Goal: Answer question/provide support: Share knowledge or assist other users

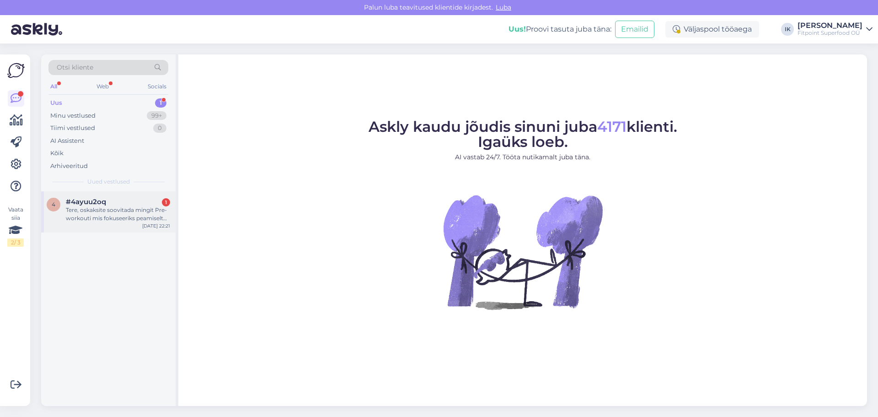
click at [126, 204] on div "#4ayuu2oq 1" at bounding box center [118, 202] width 104 height 8
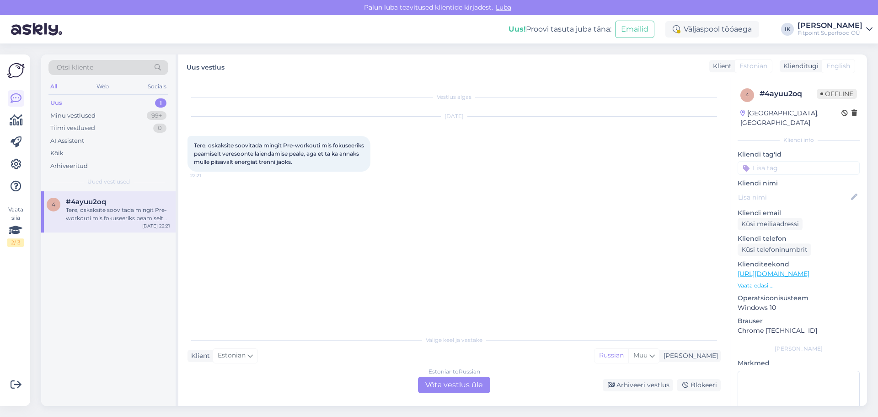
click at [439, 384] on div "Estonian to Russian Võta vestlus üle" at bounding box center [454, 384] width 72 height 16
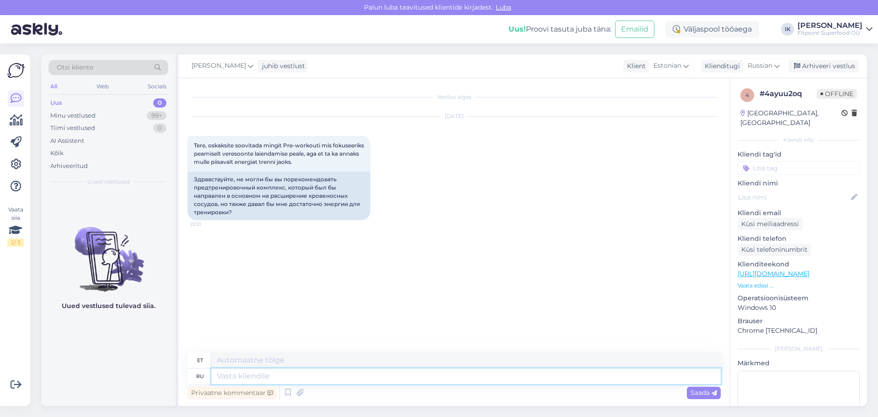
click at [269, 372] on textarea at bounding box center [466, 376] width 510 height 16
type textarea "P"
type textarea "Здравствуйте,вероятный"
type textarea "Tere, tõenäoliselt"
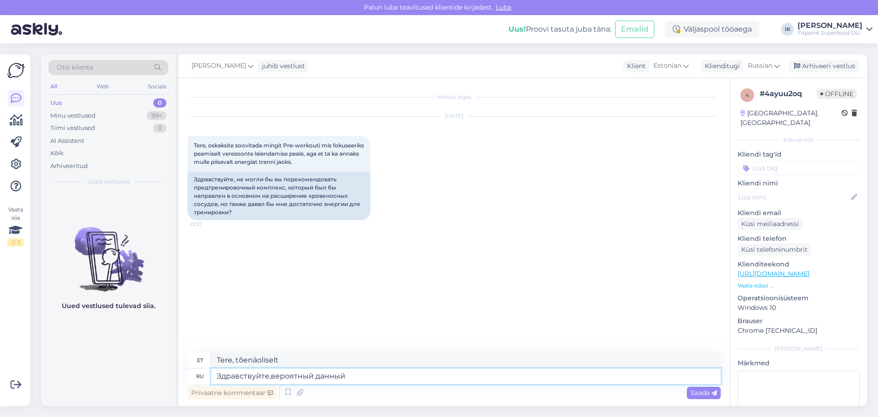
type textarea "Здравствуйте,вероятный данный т"
type textarea "Tere, see on tõenäoline antud"
type textarea "Здравствуйте,вероятный данный товар"
type textarea "Tere, see toode on tõenäoliselt"
type textarea "Здравствуйте,вероятный данный товар вас"
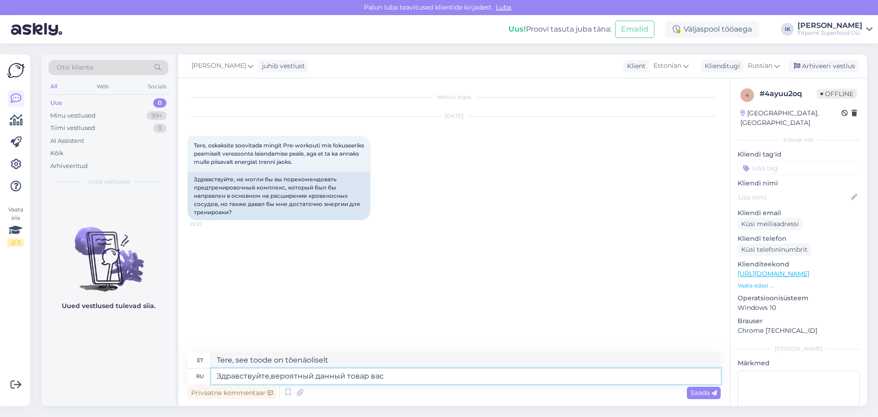
type textarea "Tere, see toode on ilmselt teile."
type textarea "Здравствуйте,вероятный данный товар вас заинтересует"
type textarea "Tere, see toode võib teile huvi pakkuda."
type textarea "Здравствуйте,вероятный данный товар вас заинтересует? V"
type textarea "Tere, äkki pakub see toode teile huvi?"
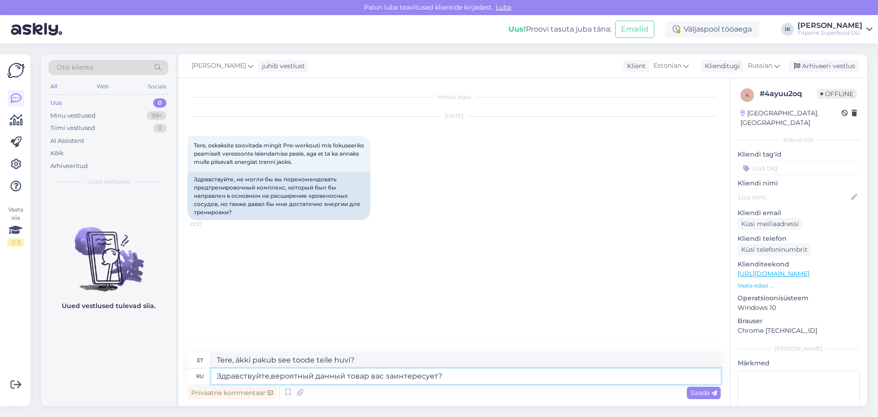
paste textarea "[URL][DOMAIN_NAME]"
type textarea "Здравствуйте,вероятный данный товар вас заинтересует? [URL][DOMAIN_NAME]"
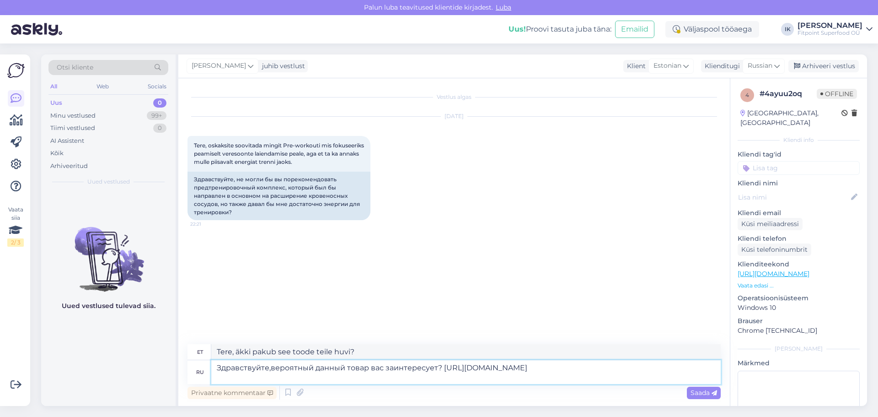
type textarea "Tere, äkki pakub see toode sulle huvi? [URL][DOMAIN_NAME]"
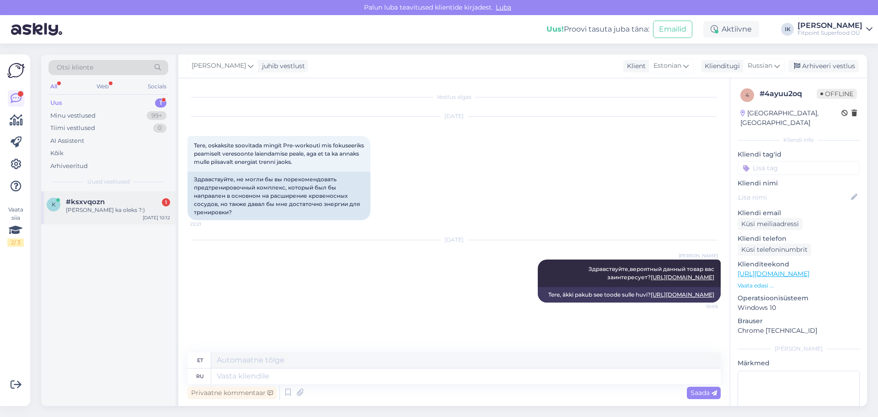
click at [112, 208] on div "[PERSON_NAME] ka oleks ?:)" at bounding box center [118, 210] width 104 height 8
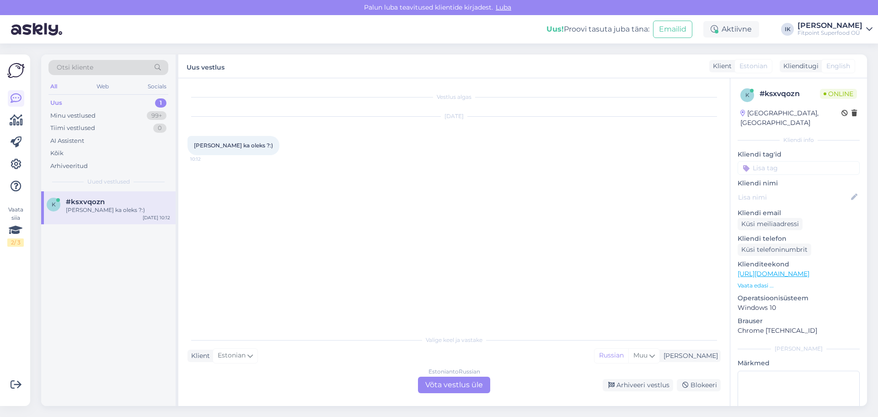
click at [454, 386] on div "Estonian to Russian Võta vestlus üle" at bounding box center [454, 384] width 72 height 16
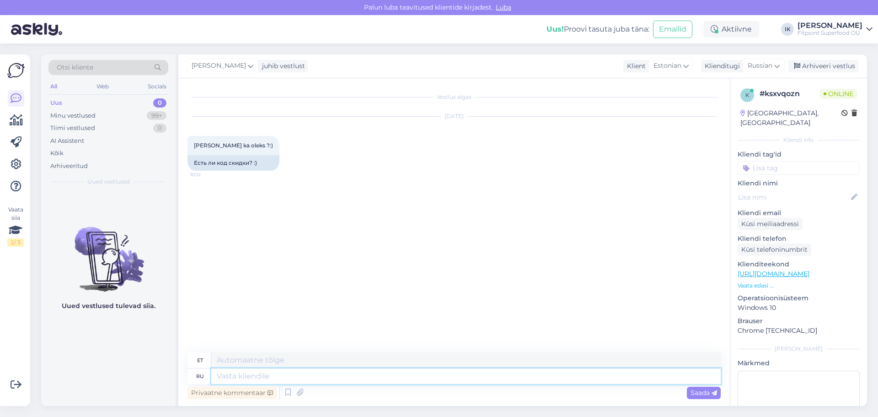
click at [301, 375] on textarea at bounding box center [466, 376] width 510 height 16
type textarea "L"
type textarea "Добрый"
type textarea "Lahke"
type textarea "Добрый день,"
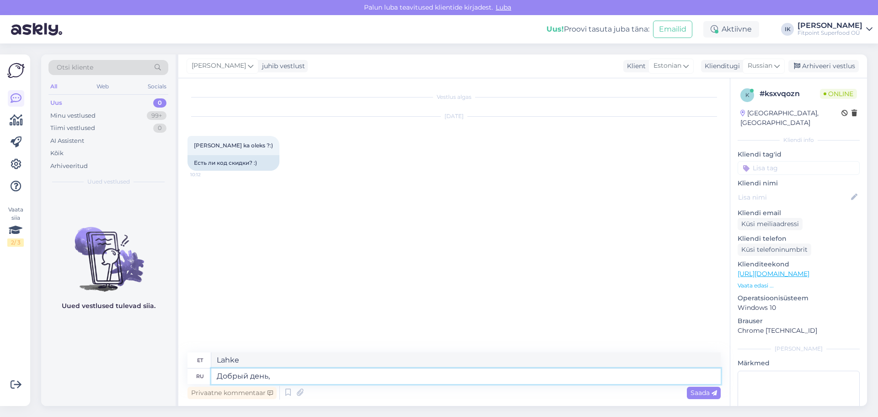
type textarea "Tere päevast,"
type textarea "Добрый день,можете по"
type textarea "Tere päevast, kas saate?"
type textarea "Добрый день,можете подписаться н"
type textarea "Tere päevast, kas saab tellida?"
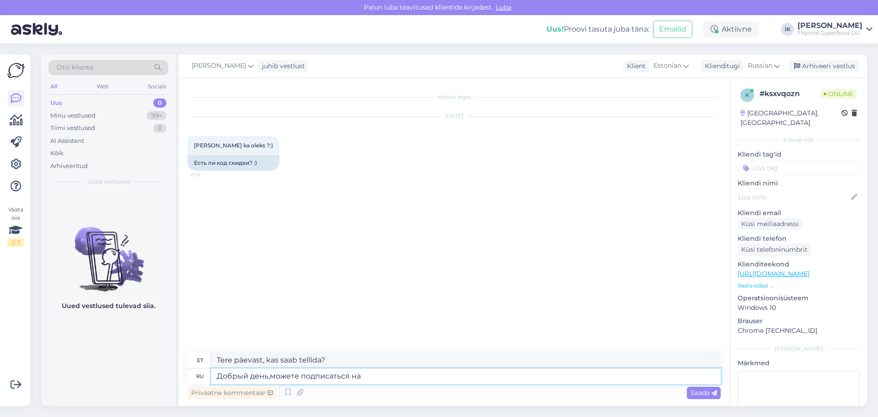
type textarea "Добрый день,можете подписаться на"
type textarea "Tere päevast, kas saate tellida?"
type textarea "Добрый день,можете подписаться на нашу р"
type textarea "Tere päevast, saate meie uudiskirja tellida"
type textarea "Добрый день,можете подписаться на нашу рассылку и"
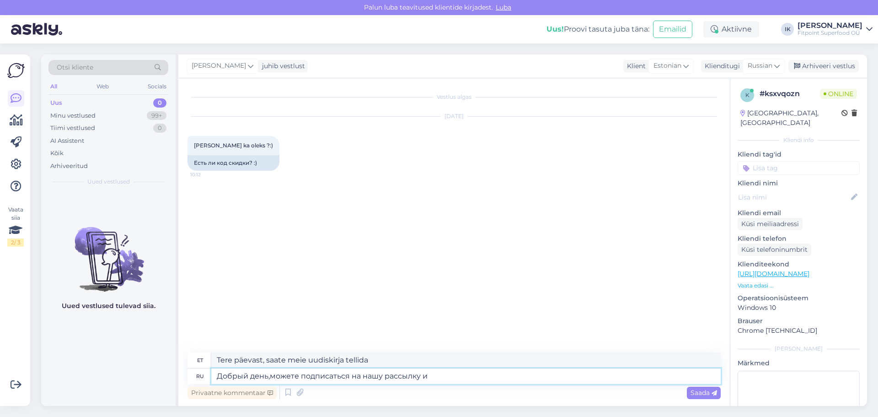
type textarea "Tere päevast, võite tellida meie uudiskirja"
type textarea "Добрый день,можете подписаться на нашу рассылку и по"
type textarea "Tere päevast, saate tellida meie uudiskirja ja"
type textarea "Добрый день,можете подписаться на нашу рассылку и получить ск"
type textarea "Tere päevast, võite tellida meie uudiskirja ja saada"
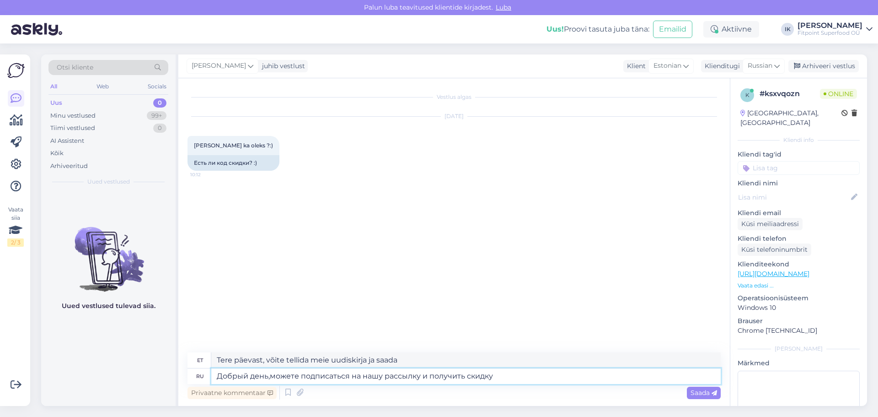
type textarea "Добрый день,можете подписаться на нашу рассылку и получить скидку"
type textarea "Tere päevast, saate meie uudiskirja tellida ja allahindlust saada"
type textarea "Добрый день,можете подписаться на нашу рассылку и получить скидку 10"
type textarea "Tere päevast, saate meie uudiskirjaga liitudes 10% [DEMOGRAPHIC_DATA]"
type textarea "Добрый день,можете подписаться на нашу рассылку и получить скидку 10% на первый"
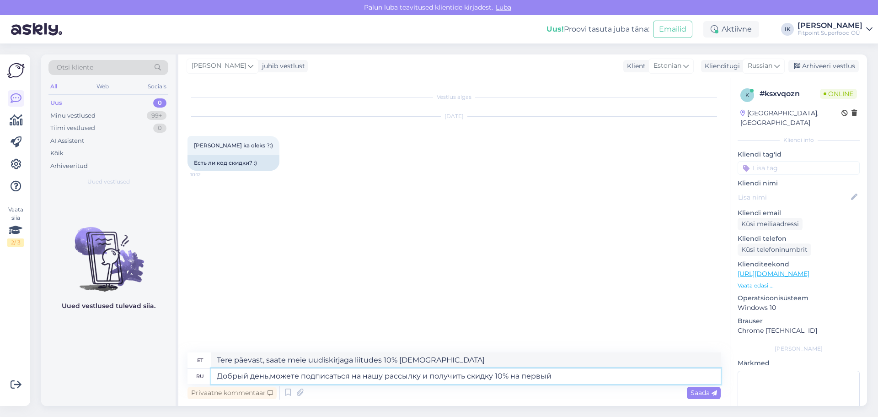
type textarea "Tere päevast, saate meie uudiskirjaga liitudes oma esimeselt tellimuselt 10% [D…"
type textarea "Добрый день,можете подписаться на нашу рассылку и получить скидку 10% на первый…"
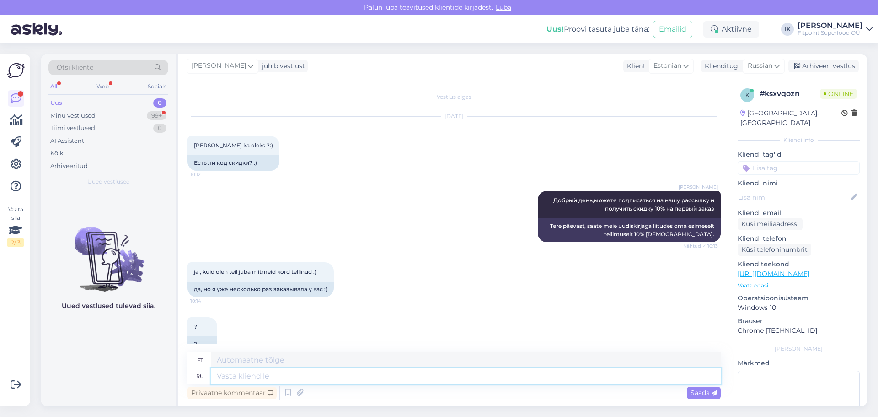
scroll to position [18, 0]
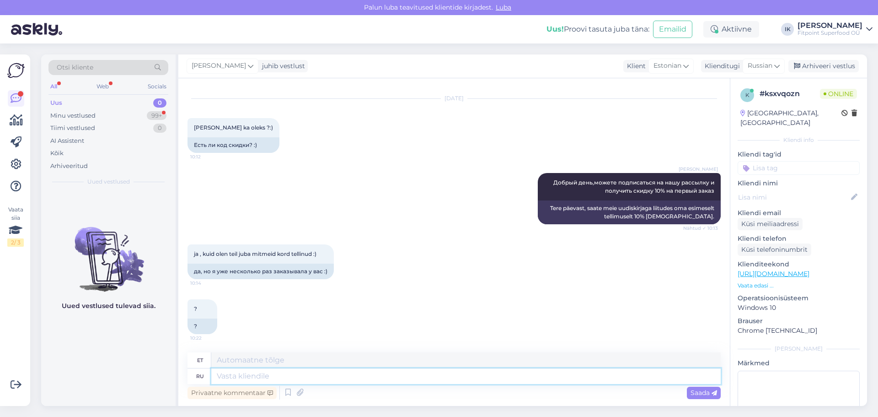
click at [376, 378] on textarea at bounding box center [466, 376] width 510 height 16
type textarea "Tckb"
type textarea "T"
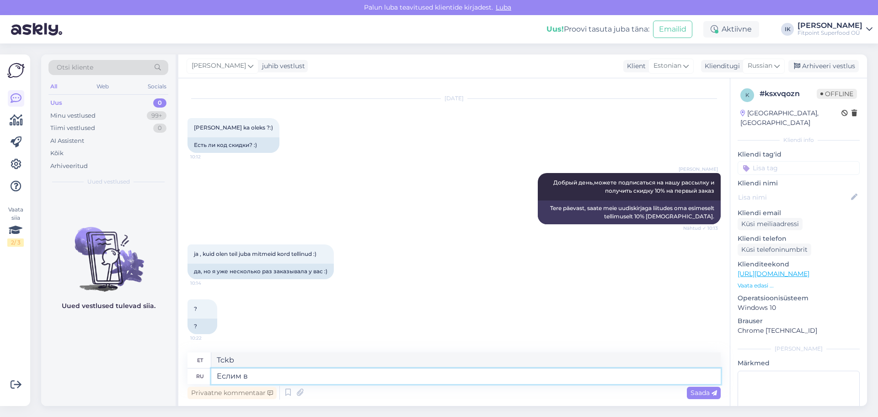
type textarea "Еслим вы"
type textarea "Ifm"
type textarea "Еслим вы [PERSON_NAME]"
type textarea "Kui sina"
type textarea "Еслим вы не б"
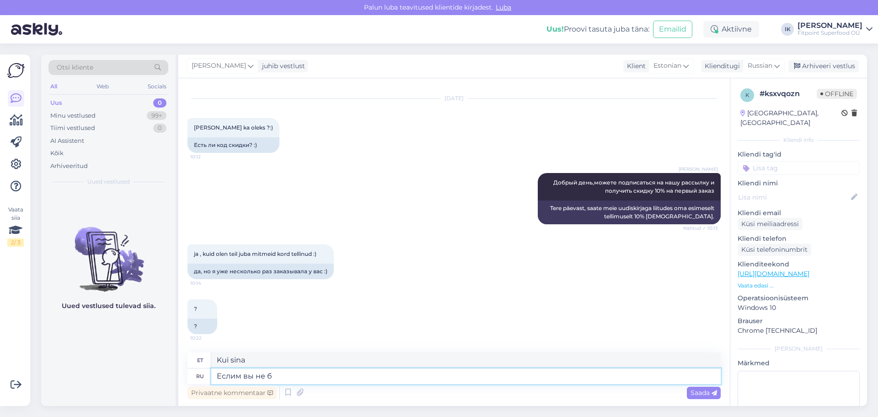
type textarea "Kui sa seda ei tee"
type textarea "Еслим вы не были по"
type textarea "Kui sa pole olnud"
type textarea "Еслим вы не были подписаны [PERSON_NAME]"
type textarea "Kui te pole registreerunud"
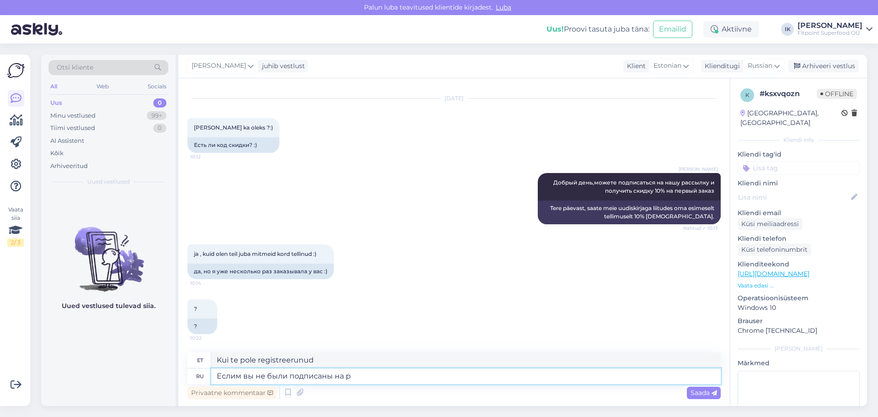
type textarea "Еслим вы не были подписаны на ра"
type textarea "Kui te pole tellinud"
type textarea "Еслим вы не были подписаны на рассылку,"
type textarea "Kui te pole uudiskirja tellinud"
type textarea "Еслим вы не были подписаны на рассылку,то к"
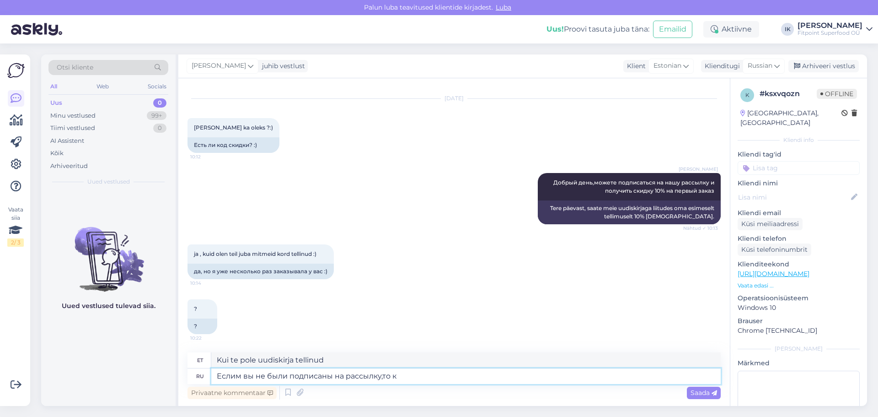
type textarea "Kui te pole meililisti tellinud, siis"
type textarea "Еслим вы не были подписаны на рассылку,то код ва"
type textarea "Kui te pole meililisti tellinud, siis kood"
type textarea "Еслим вы не были подписаны на рассылку,то код вам"
type textarea "Kui te pole meililisti tellinud, on kood teile."
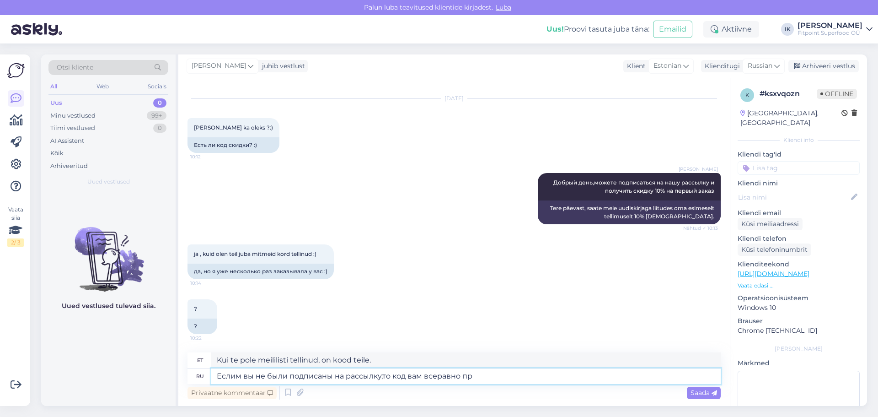
type textarea "Еслим вы не были подписаны на рассылку,то код вам всеравно при"
type textarea "Kui te polnud meililisti tellinud, siis pole koodist teile mingit kasu."
type textarea "Еслим вы не были подписаны на рассылку,то код вам всеравно придет"
type textarea "Kui te polnud meililisti tellinud, saate koodi ikkagi."
